Goal: Check status: Check status

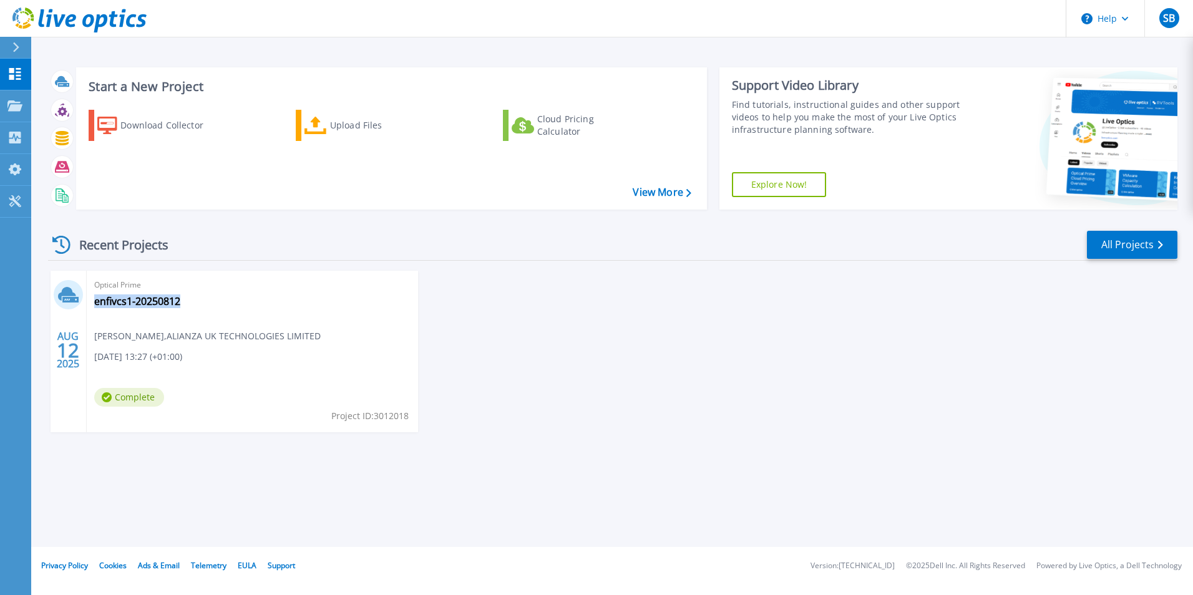
drag, startPoint x: 201, startPoint y: 303, endPoint x: 183, endPoint y: 306, distance: 17.9
click at [183, 306] on div "Optical Prime enfivcs1-20250812 Sean Butler-Lee , ALIANZA UK TECHNOLOGIES LIMIT…" at bounding box center [252, 352] width 331 height 162
copy div "enfivcs1-20250812"
click at [154, 285] on span "Optical Prime" at bounding box center [252, 285] width 316 height 14
click at [147, 299] on link "enfivcs1-20250812" at bounding box center [137, 301] width 86 height 12
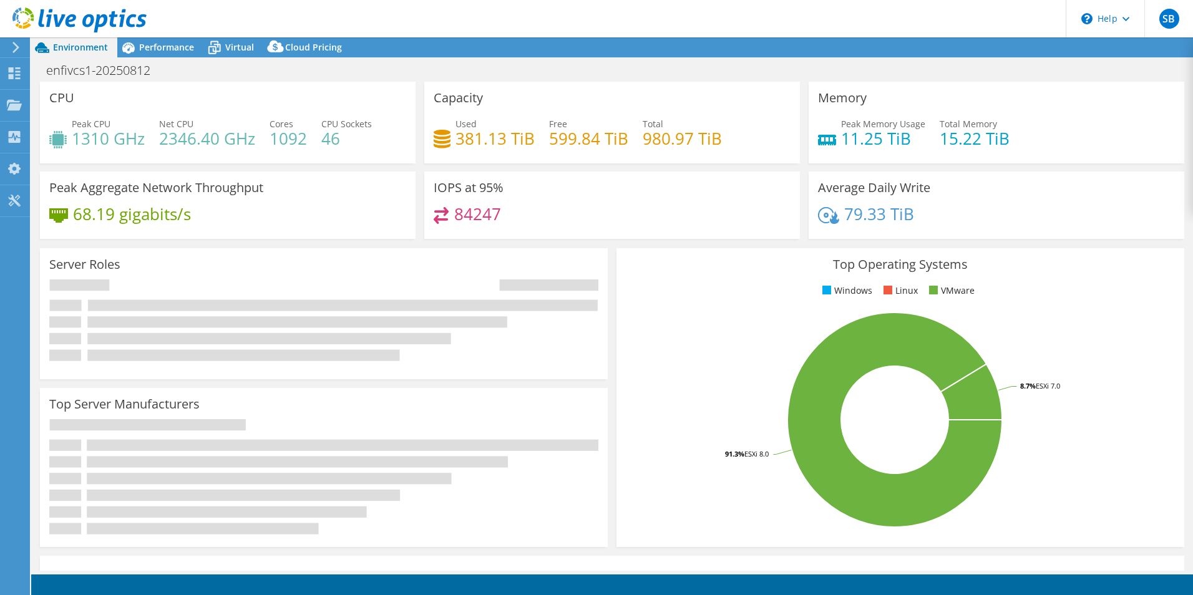
select select "USD"
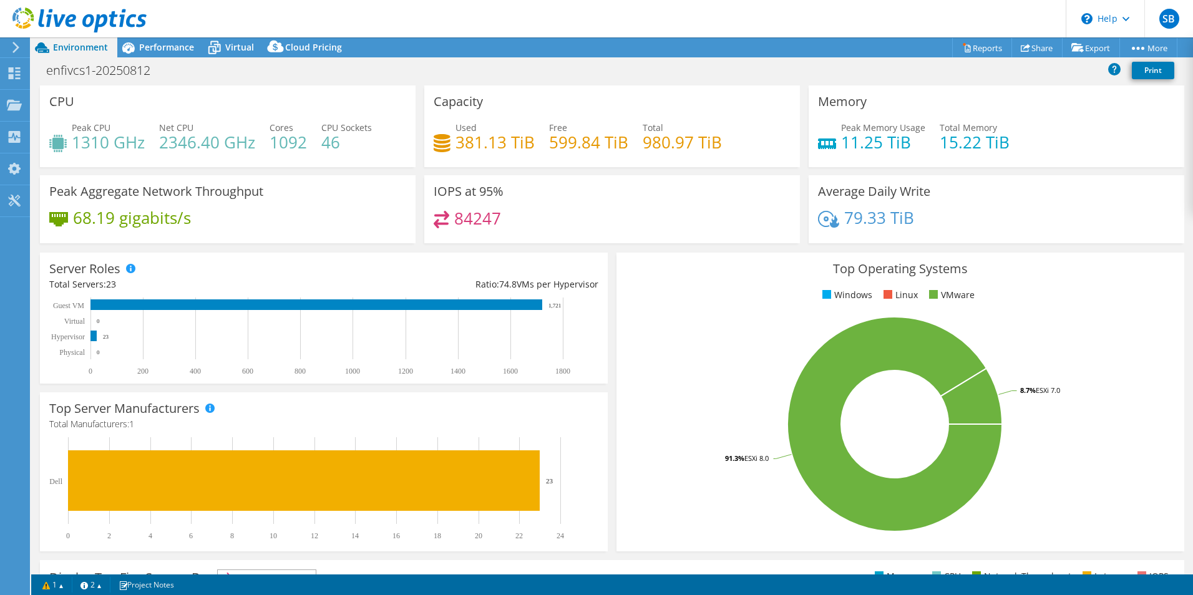
click at [85, 17] on use at bounding box center [79, 19] width 134 height 25
